Goal: Task Accomplishment & Management: Manage account settings

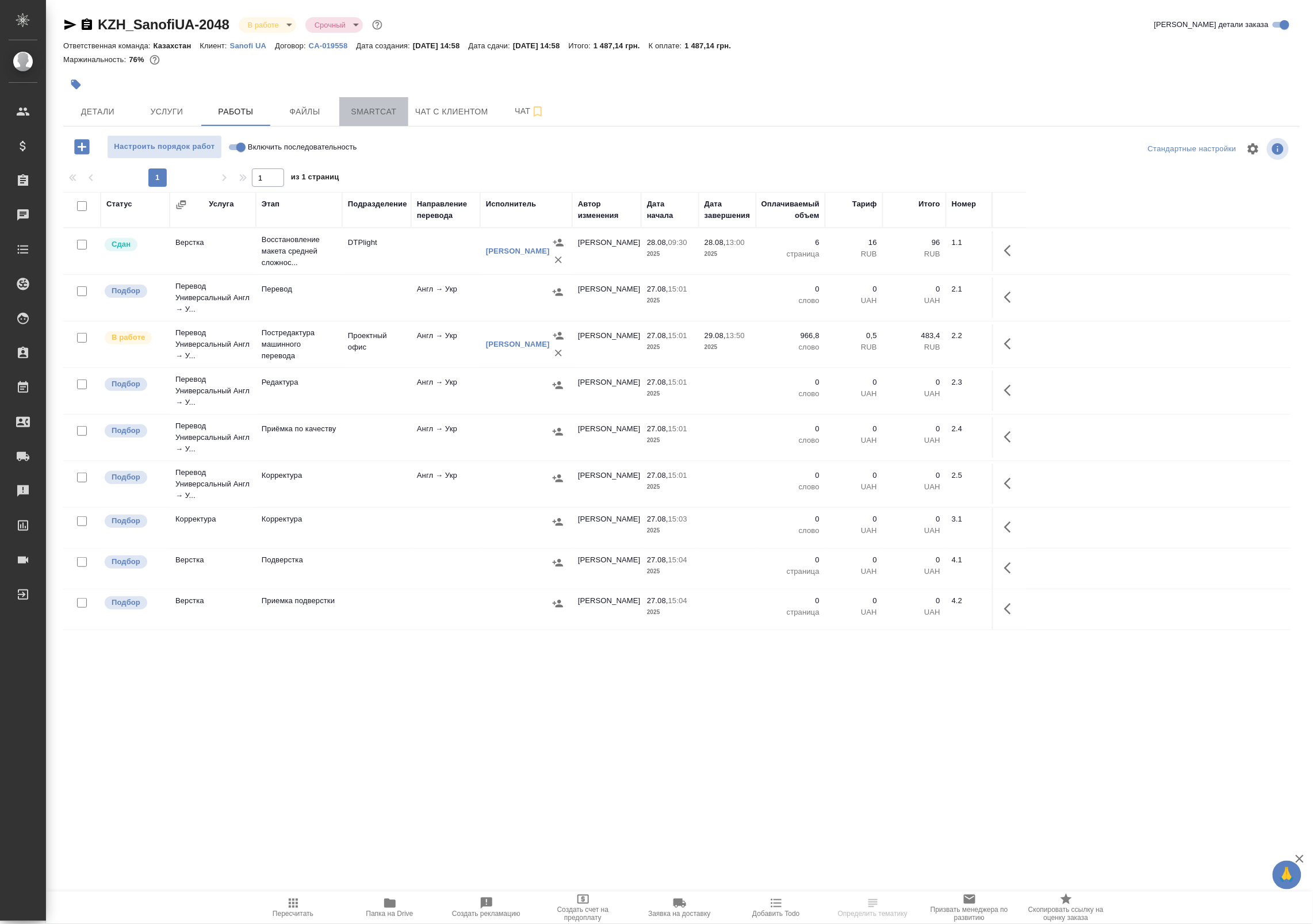
click at [352, 113] on span "Smartcat" at bounding box center [374, 111] width 55 height 14
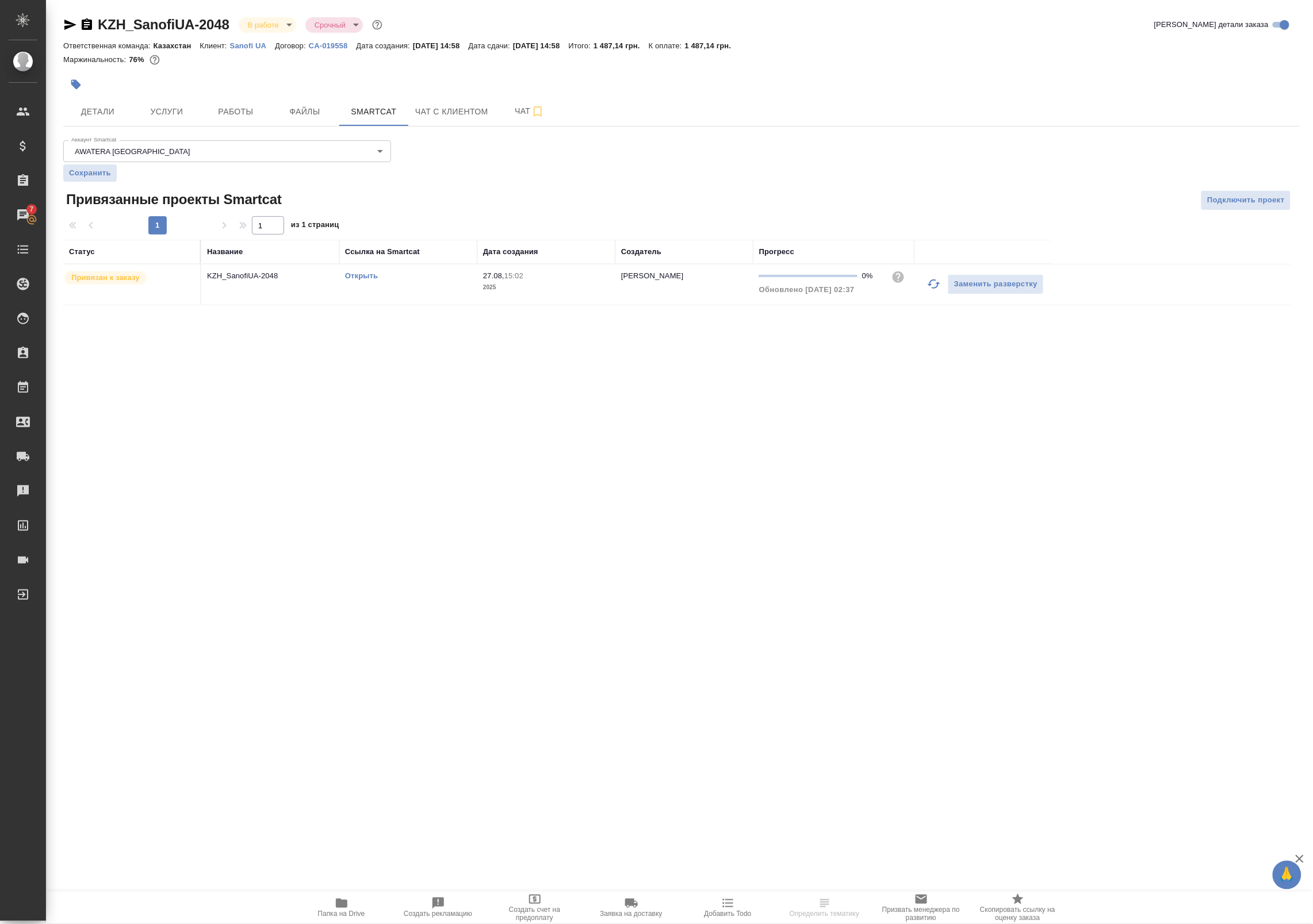
click at [365, 278] on link "Открыть" at bounding box center [362, 275] width 33 height 8
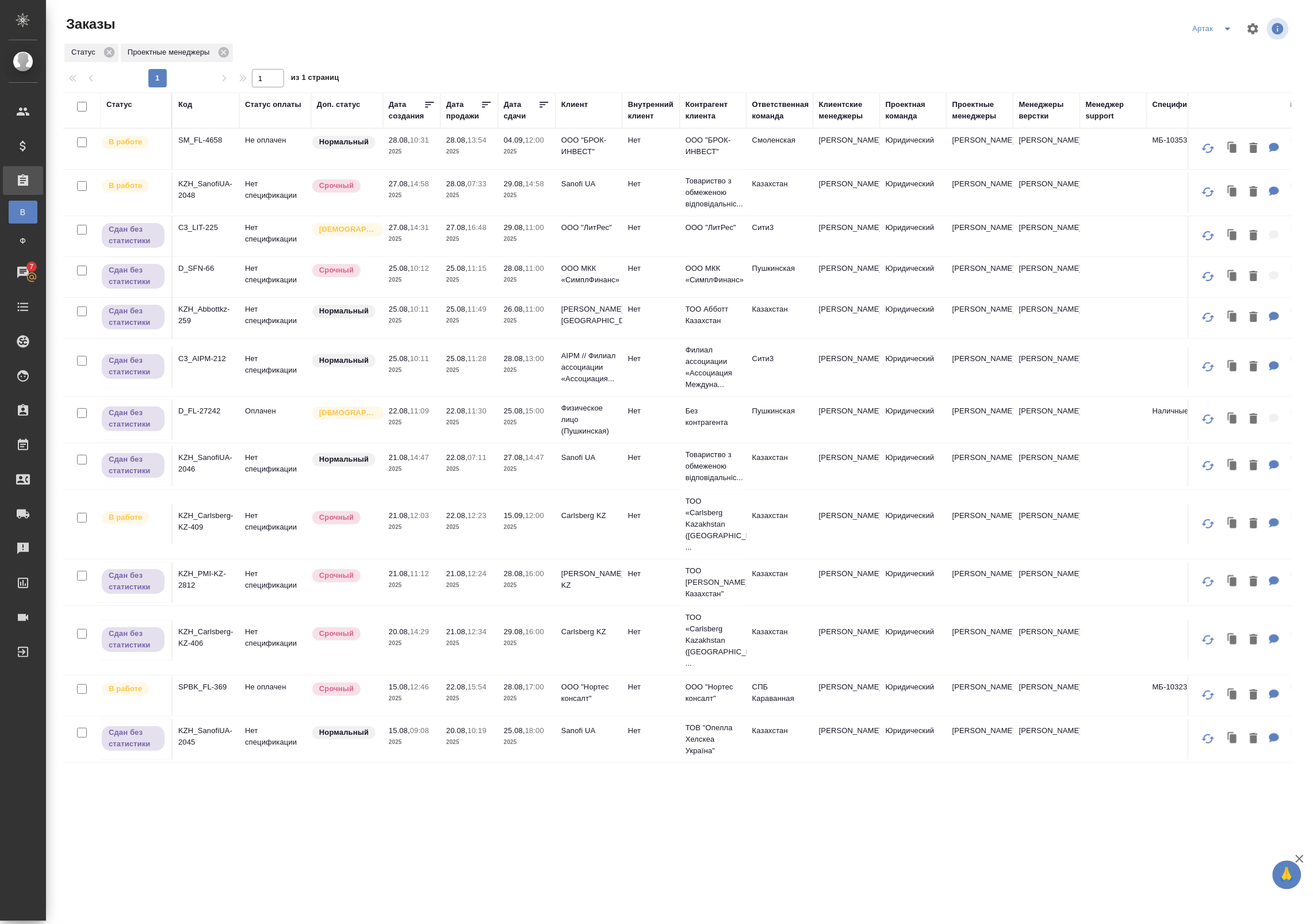
click at [534, 158] on td "04.09, 12:00 2025" at bounding box center [527, 149] width 58 height 41
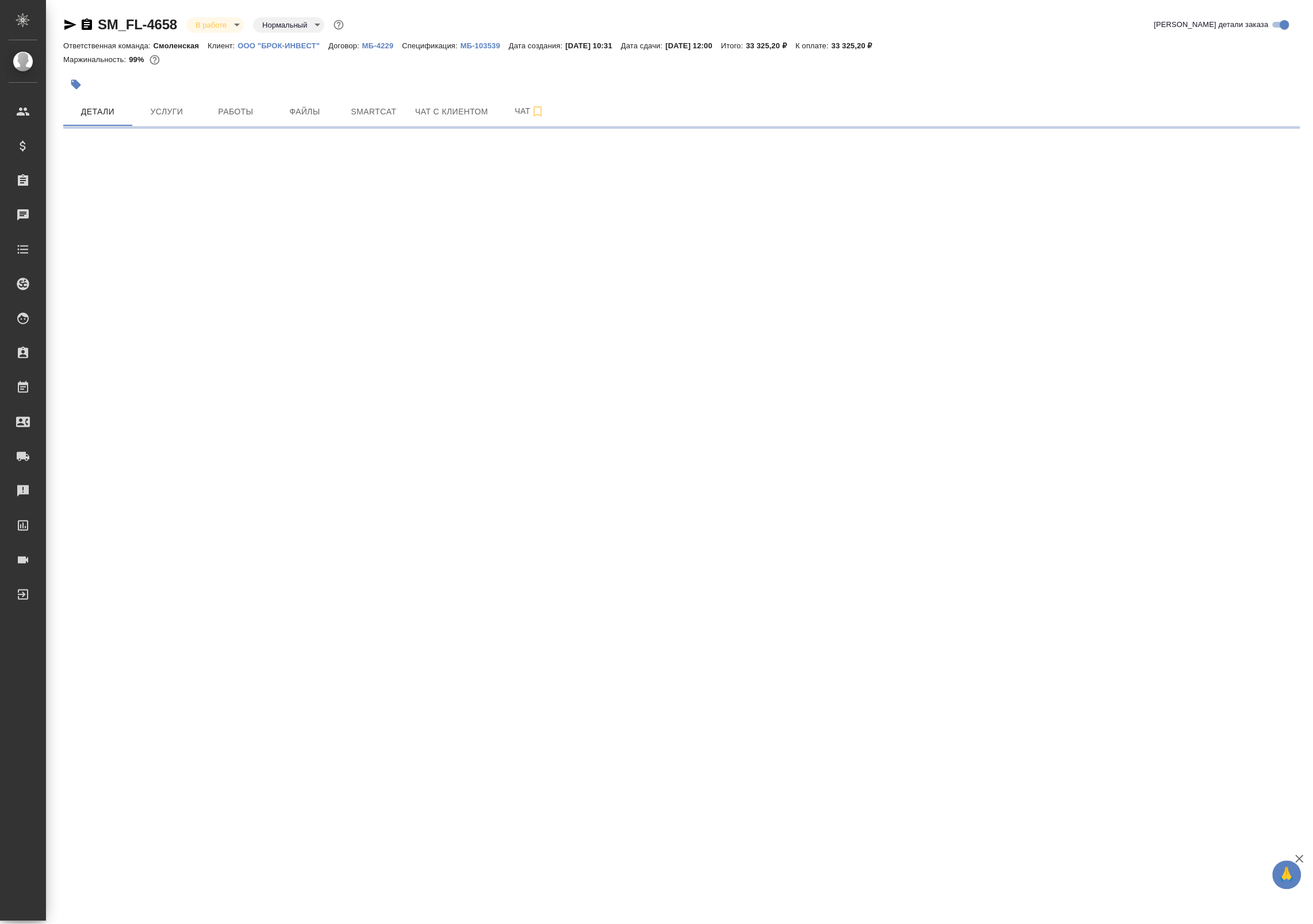
select select "RU"
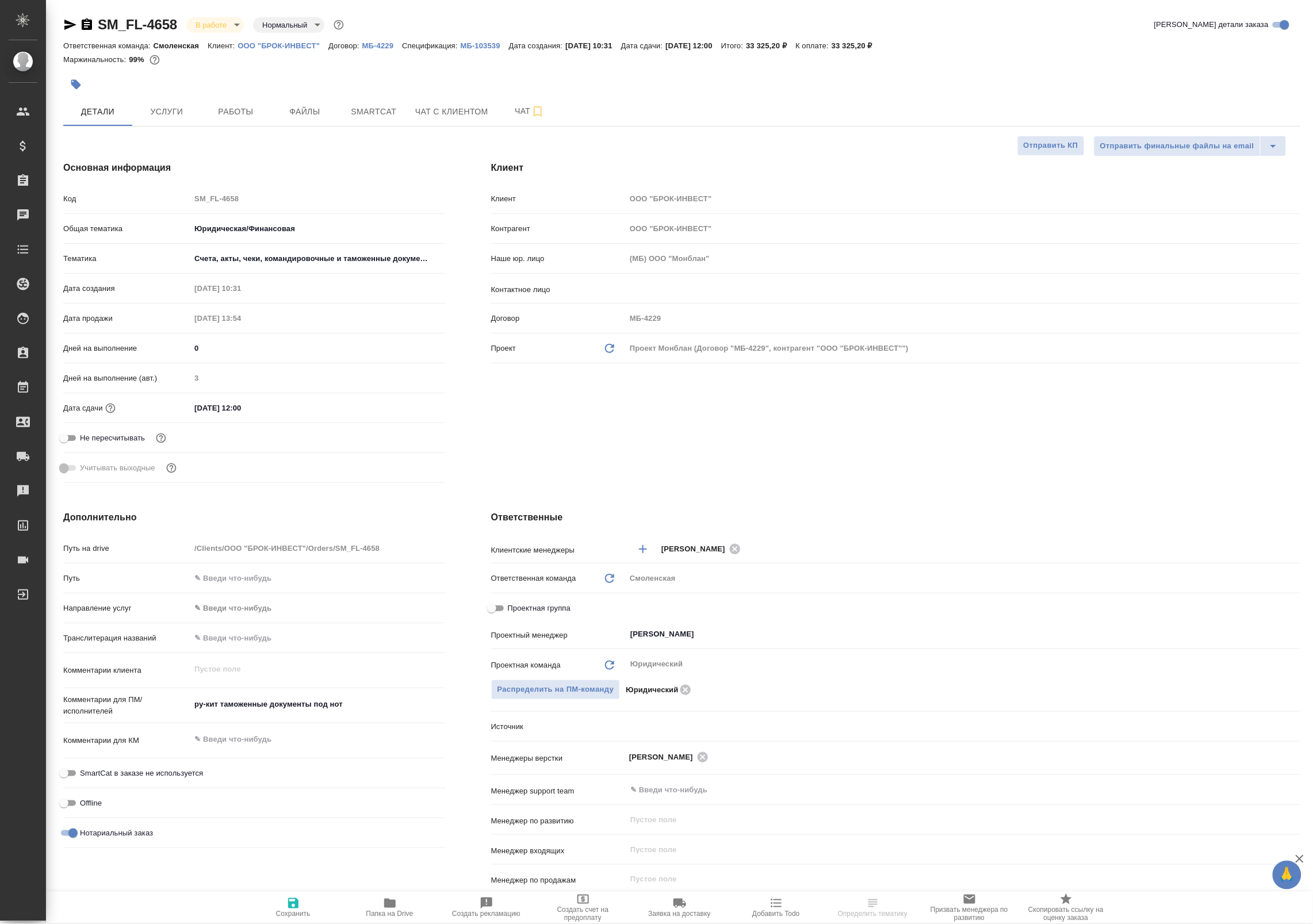
type textarea "x"
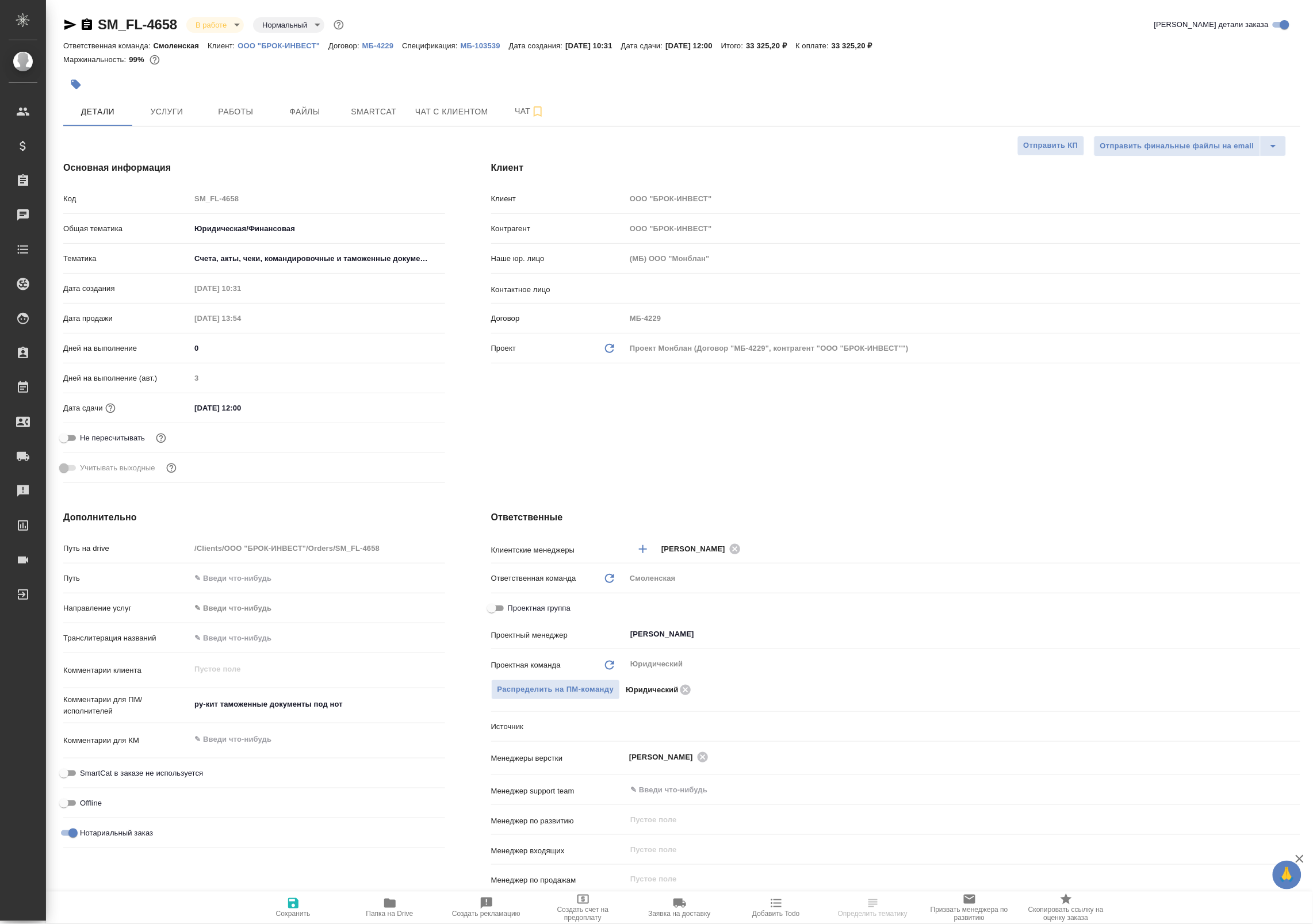
type textarea "x"
click at [236, 121] on button "Работы" at bounding box center [236, 111] width 69 height 29
